Goal: Information Seeking & Learning: Learn about a topic

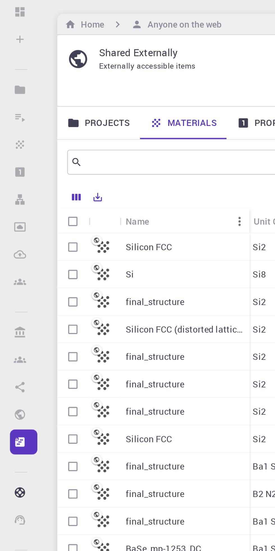
scroll to position [0, 22]
click at [45, 92] on input "text" at bounding box center [85, 89] width 97 height 8
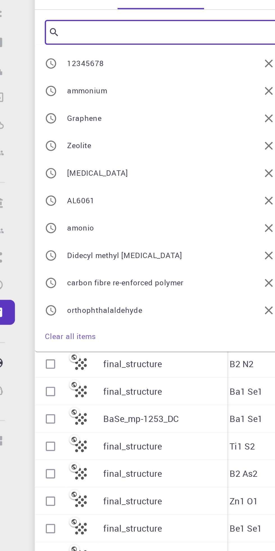
click at [51, 130] on span "Graphene" at bounding box center [47, 127] width 15 height 4
type input "Graphene"
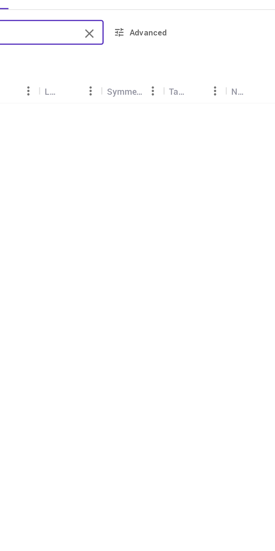
scroll to position [0, 0]
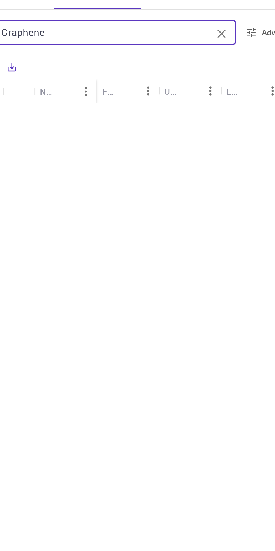
click at [139, 89] on icon "Clear" at bounding box center [139, 90] width 4 height 4
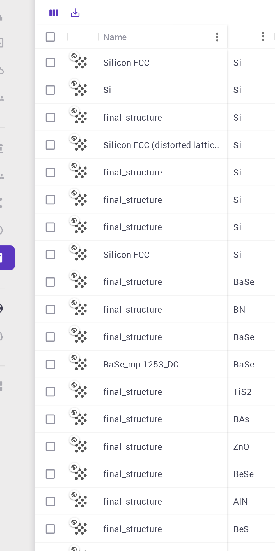
click at [61, 102] on div at bounding box center [157, 105] width 216 height 10
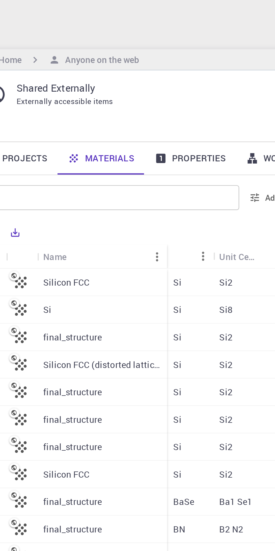
click at [127, 73] on link "Properties" at bounding box center [123, 71] width 41 height 15
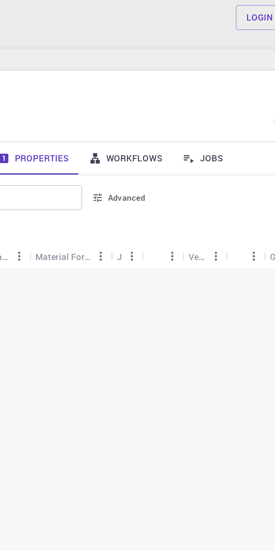
click at [176, 72] on link "Workflows" at bounding box center [165, 71] width 42 height 15
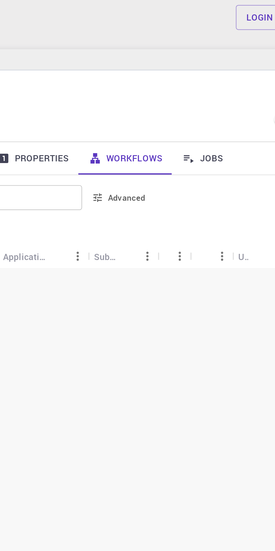
click at [204, 72] on link "Jobs" at bounding box center [200, 71] width 28 height 15
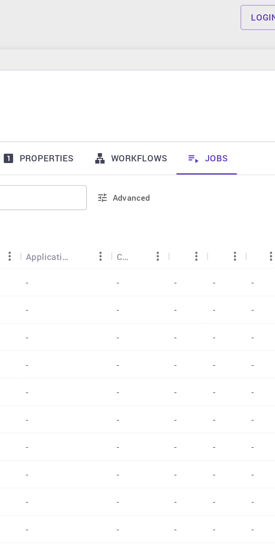
click at [169, 70] on link "Workflows" at bounding box center [165, 71] width 42 height 15
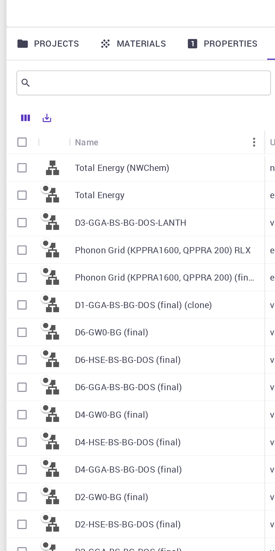
click at [88, 72] on link "Materials" at bounding box center [82, 71] width 39 height 15
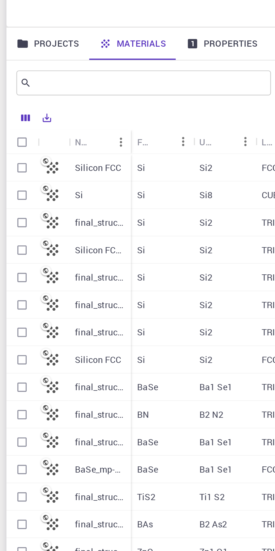
click at [41, 71] on link "Projects" at bounding box center [44, 71] width 37 height 15
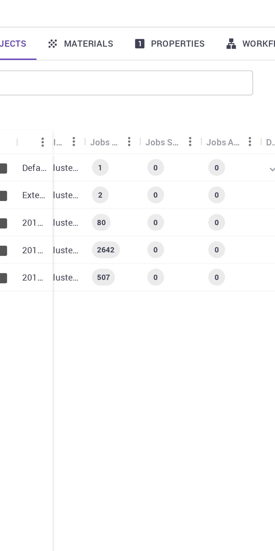
scroll to position [0, 45]
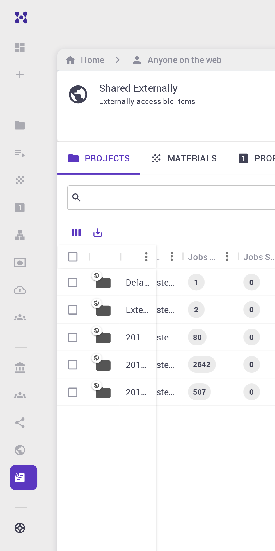
click at [8, 8] on img at bounding box center [20, 8] width 32 height 4
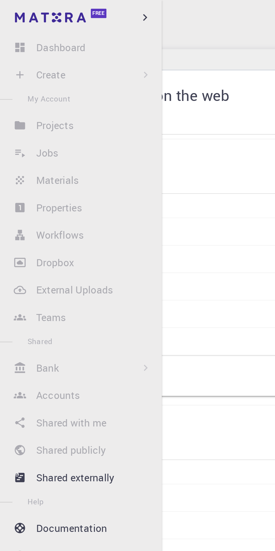
click at [65, 8] on icon "button" at bounding box center [65, 8] width 6 height 6
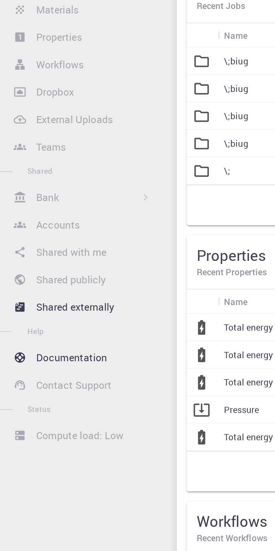
click at [35, 238] on p "Documentation" at bounding box center [32, 238] width 32 height 7
